Goal: Use online tool/utility: Utilize a website feature to perform a specific function

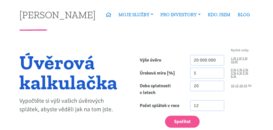
type input "20 000 000"
click at [249, 85] on link "30" at bounding box center [250, 86] width 4 height 3
type input "30"
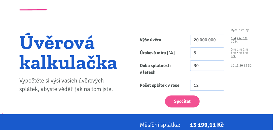
scroll to position [29, 0]
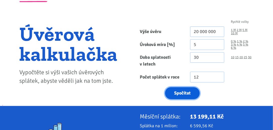
click at [190, 94] on button "Spočítat" at bounding box center [182, 94] width 35 height 12
type input "20000000"
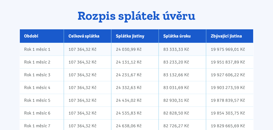
scroll to position [330, 0]
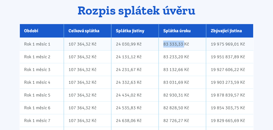
drag, startPoint x: 162, startPoint y: 43, endPoint x: 184, endPoint y: 44, distance: 21.8
click at [184, 44] on td "83 333,33 Kč" at bounding box center [182, 44] width 47 height 13
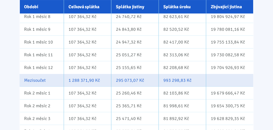
scroll to position [473, 0]
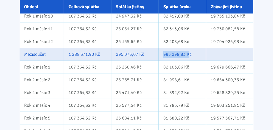
drag, startPoint x: 164, startPoint y: 52, endPoint x: 190, endPoint y: 54, distance: 25.7
click at [190, 54] on td "993 298,83 Kč" at bounding box center [182, 54] width 47 height 13
